Goal: Task Accomplishment & Management: Use online tool/utility

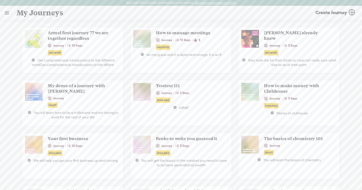
click at [7, 14] on link at bounding box center [6, 12] width 13 height 13
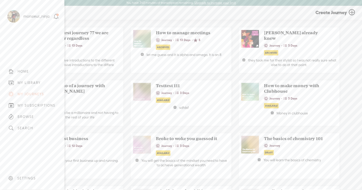
click at [32, 80] on div "MY LIBRARY" at bounding box center [32, 82] width 57 height 11
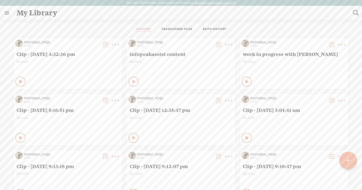
click at [176, 28] on link "TRANSCRIBED FILES" at bounding box center [177, 29] width 31 height 5
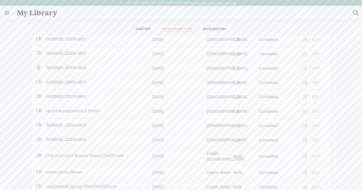
scroll to position [82, 0]
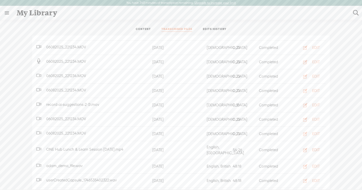
click at [314, 147] on div "EDIT" at bounding box center [317, 149] width 8 height 5
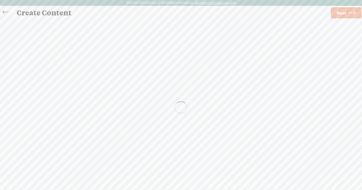
scroll to position [0, 0]
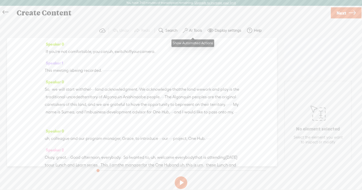
click at [191, 30] on label "AI Tools" at bounding box center [195, 30] width 13 height 5
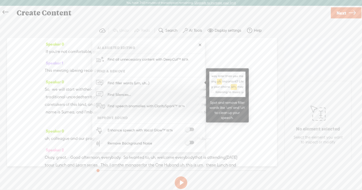
click at [157, 80] on link "Find filler words (um, uh...)" at bounding box center [149, 83] width 108 height 12
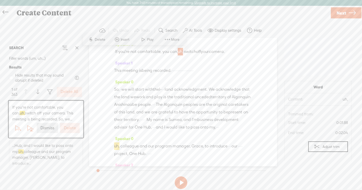
click at [254, 14] on div "Create Content" at bounding box center [171, 12] width 317 height 13
click at [212, 108] on span "·" at bounding box center [212, 105] width 1 height 8
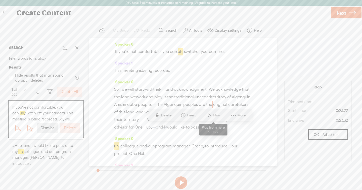
click at [210, 115] on span at bounding box center [210, 115] width 8 height 9
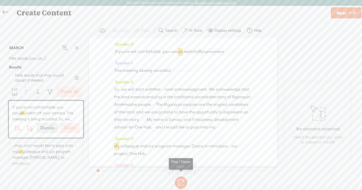
click at [184, 181] on button at bounding box center [181, 182] width 14 height 14
click at [184, 181] on button at bounding box center [181, 182] width 13 height 13
click at [352, 113] on div "No element selected Select the element you want to inspect or modify" at bounding box center [318, 121] width 67 height 81
